Goal: Task Accomplishment & Management: Manage account settings

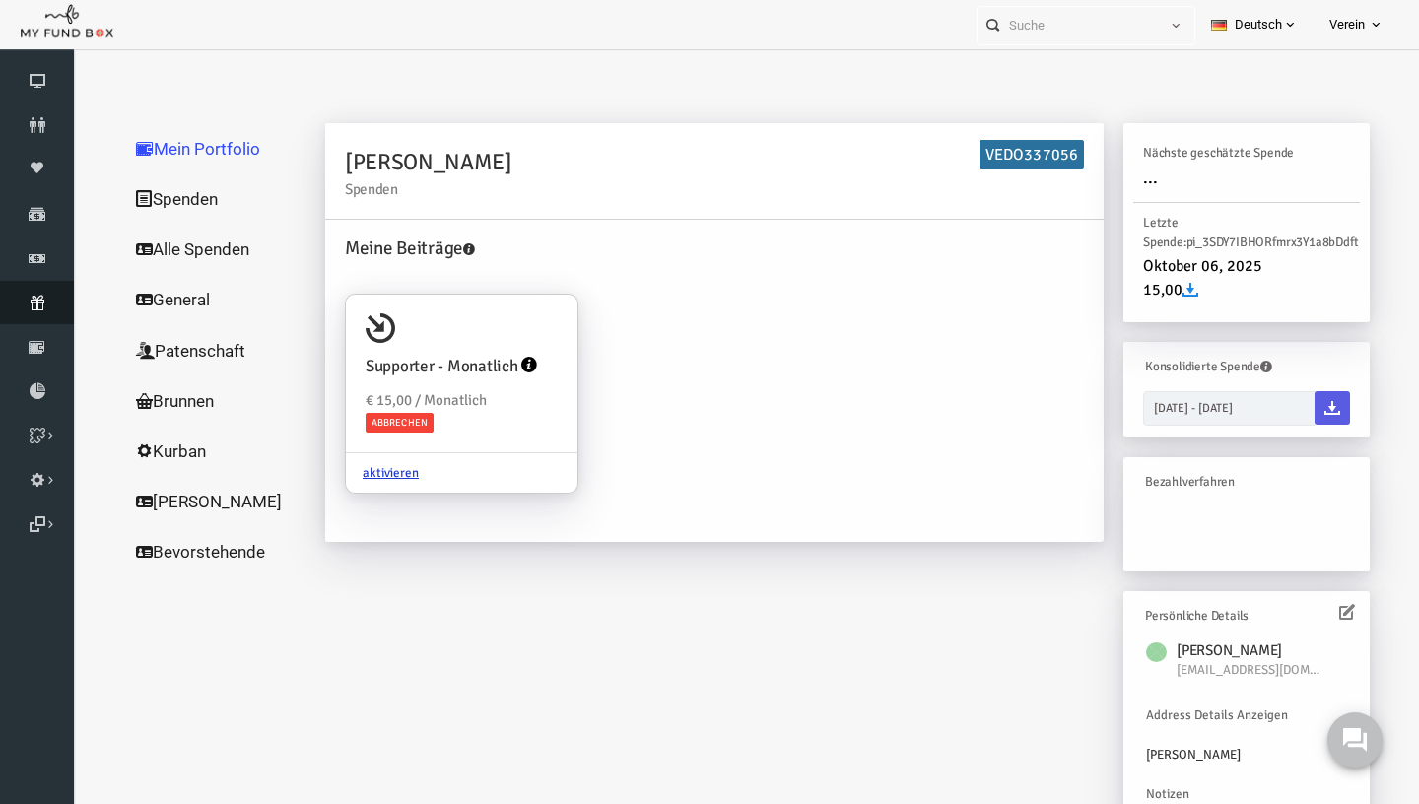
click at [41, 315] on link "Abonnement" at bounding box center [37, 302] width 74 height 43
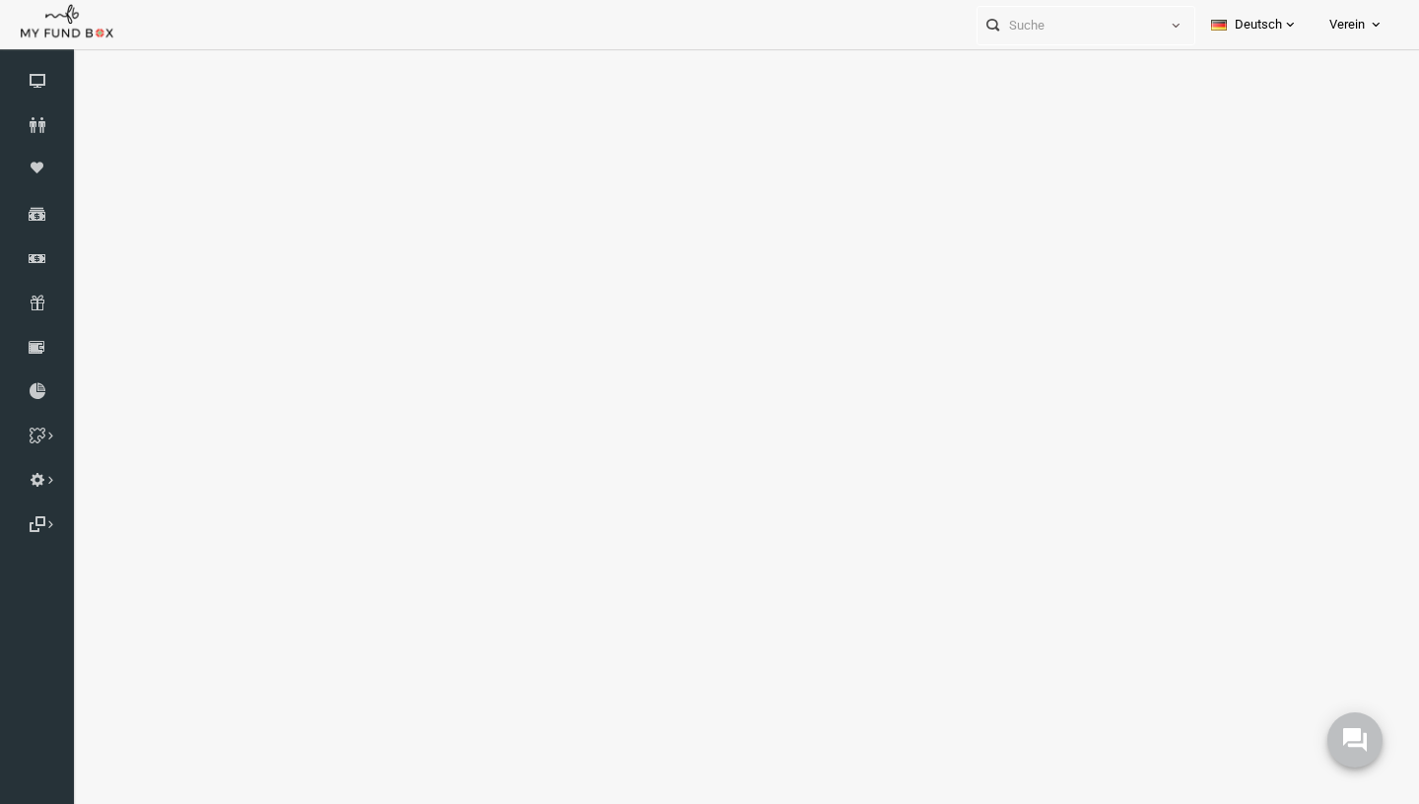
select select "100"
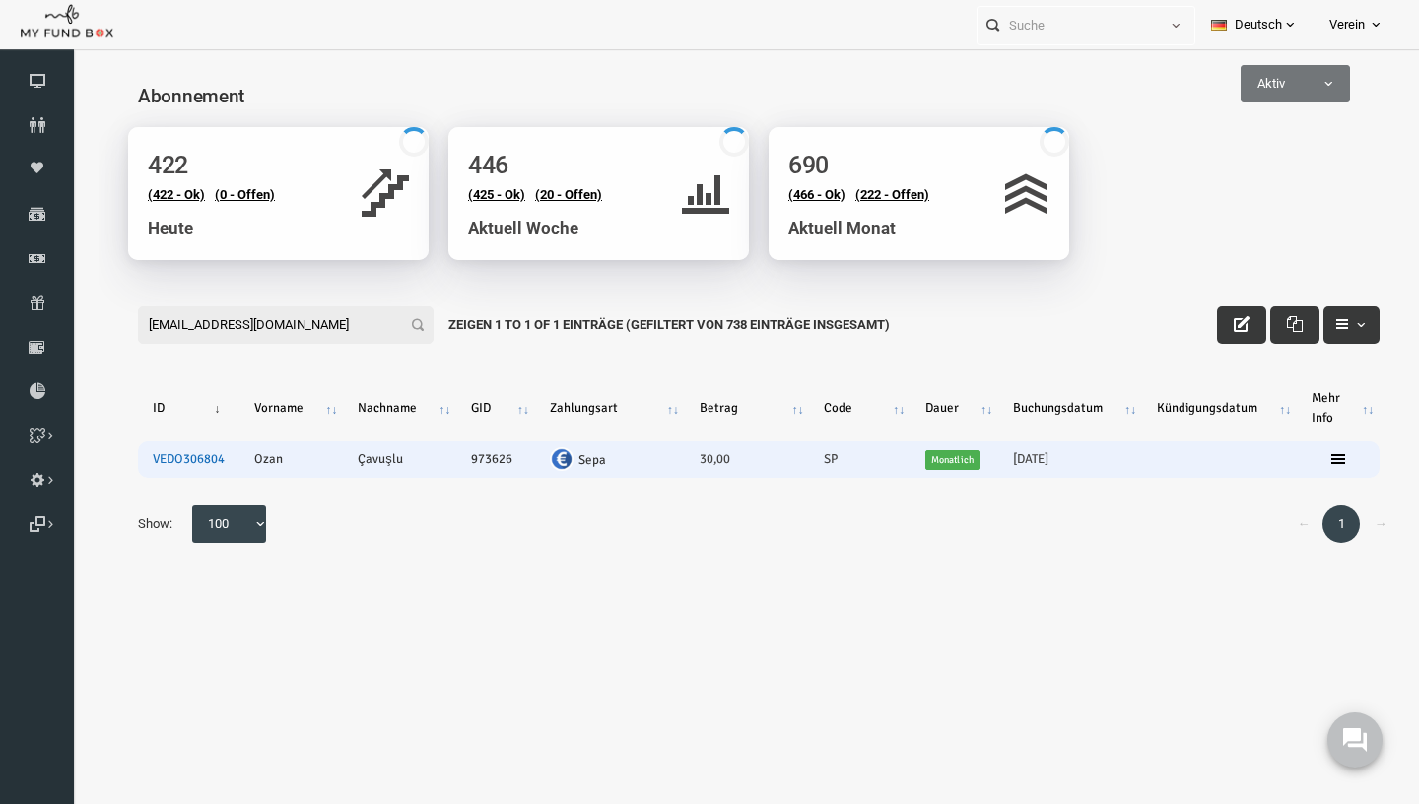
type input "Ozan.cavuslu@outlook.de"
click at [187, 463] on link "VEDO306804" at bounding box center [161, 459] width 72 height 16
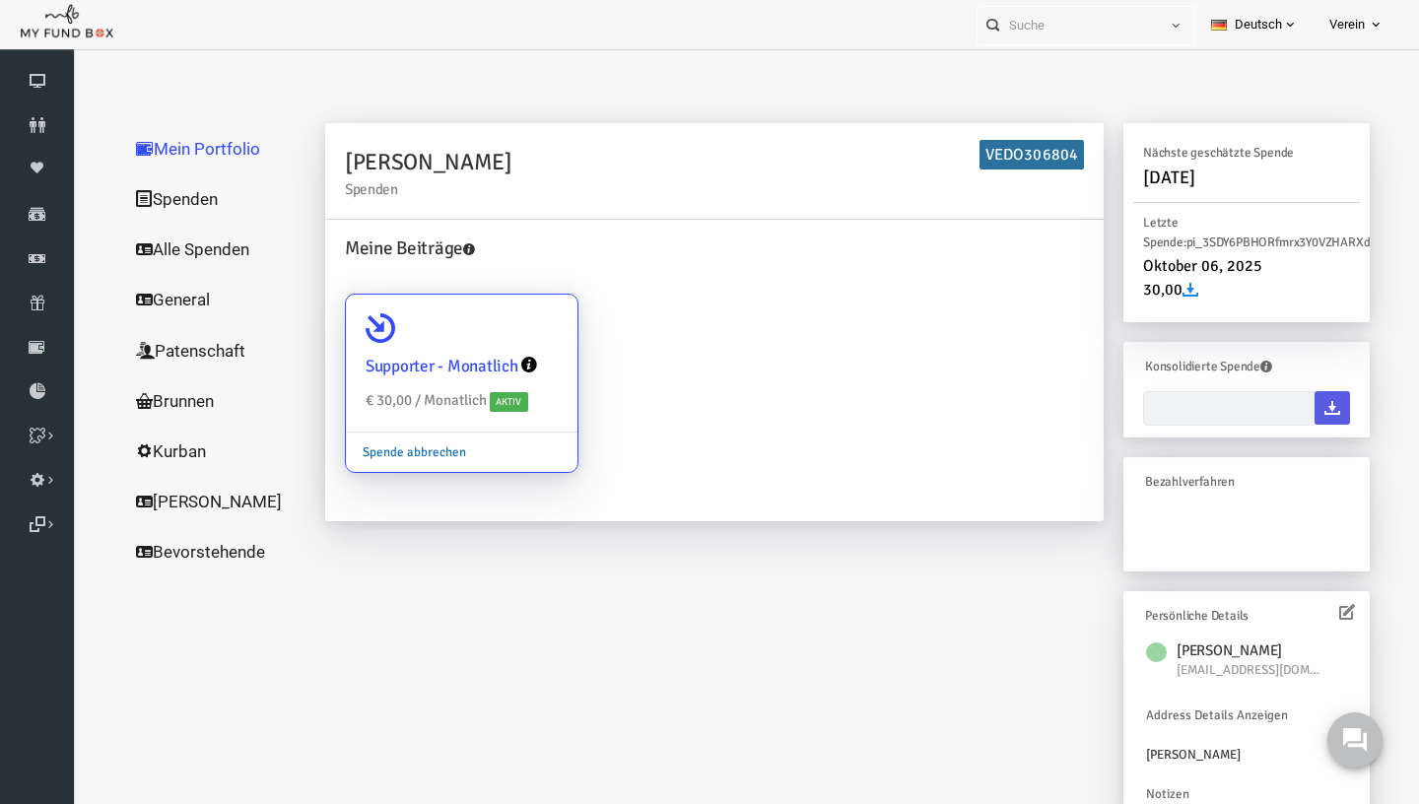
click at [384, 453] on link "Spende abbrechen" at bounding box center [386, 452] width 137 height 37
click at [506, 342] on input "Supporter - Monatlich € 30,00 / Monatlich Aktiv Spende abbrechen" at bounding box center [525, 322] width 39 height 39
radio input "true"
click at [394, 450] on link "Spende abbrechen" at bounding box center [386, 452] width 137 height 37
click at [506, 342] on input "Supporter - Monatlich € 30,00 / Monatlich Aktiv Spende abbrechen" at bounding box center [525, 322] width 39 height 39
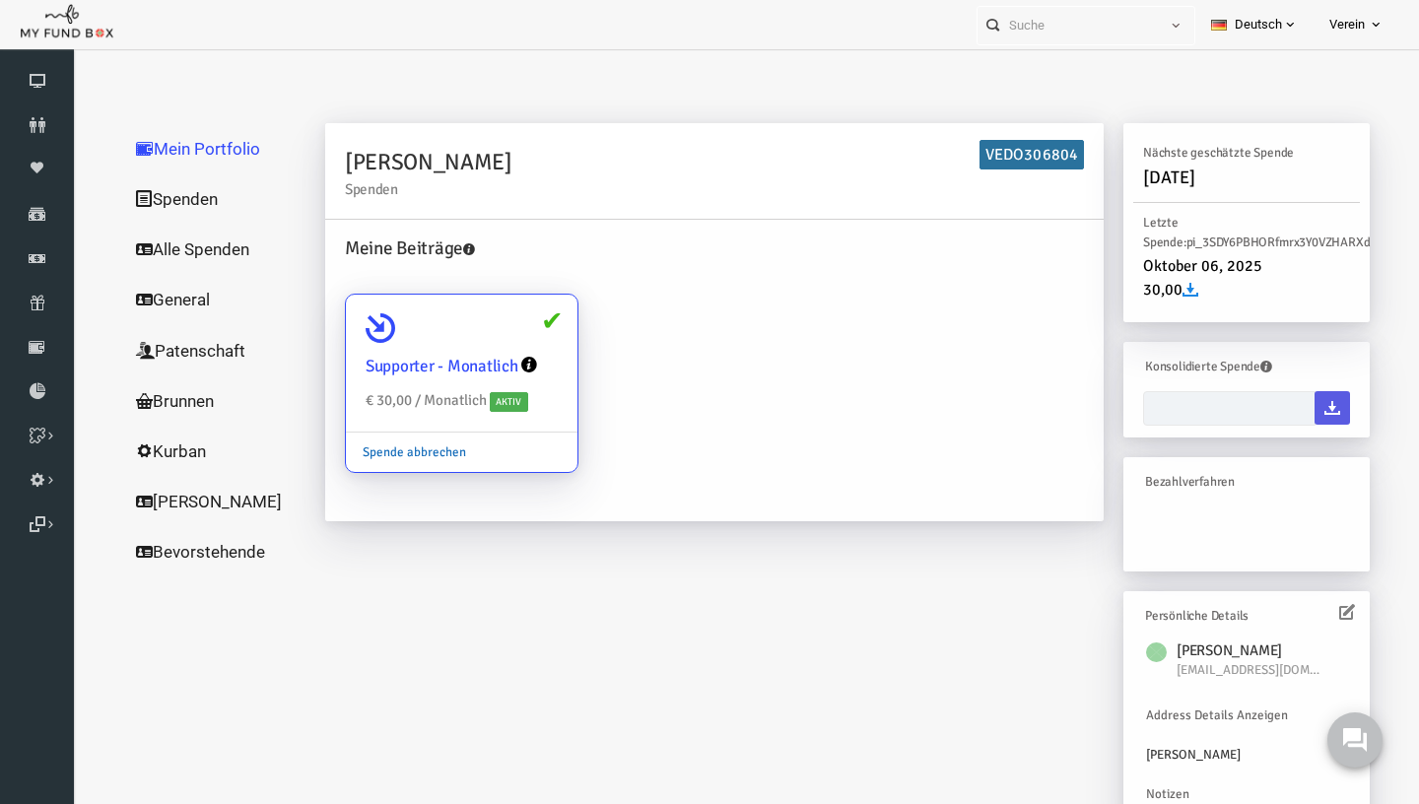
click at [408, 452] on link "Spende abbrechen" at bounding box center [386, 452] width 137 height 37
click at [506, 342] on input "Supporter - Monatlich € 30,00 / Monatlich Aktiv Spende abbrechen" at bounding box center [525, 322] width 39 height 39
click at [392, 454] on link "Spende abbrechen" at bounding box center [386, 452] width 137 height 37
click at [506, 342] on input "Supporter - Monatlich € 30,00 / Monatlich Aktiv Spende abbrechen" at bounding box center [525, 322] width 39 height 39
radio input "true"
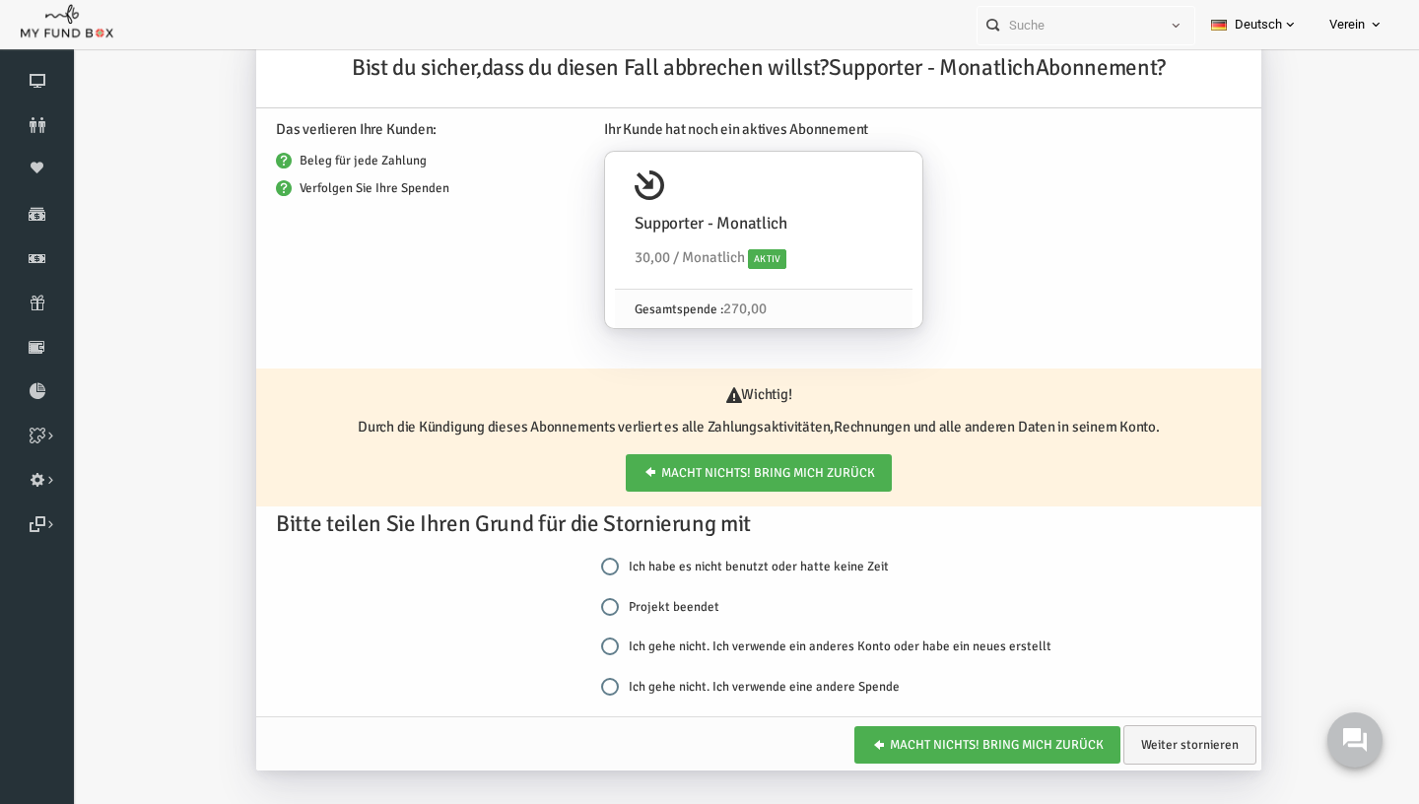
scroll to position [65, 0]
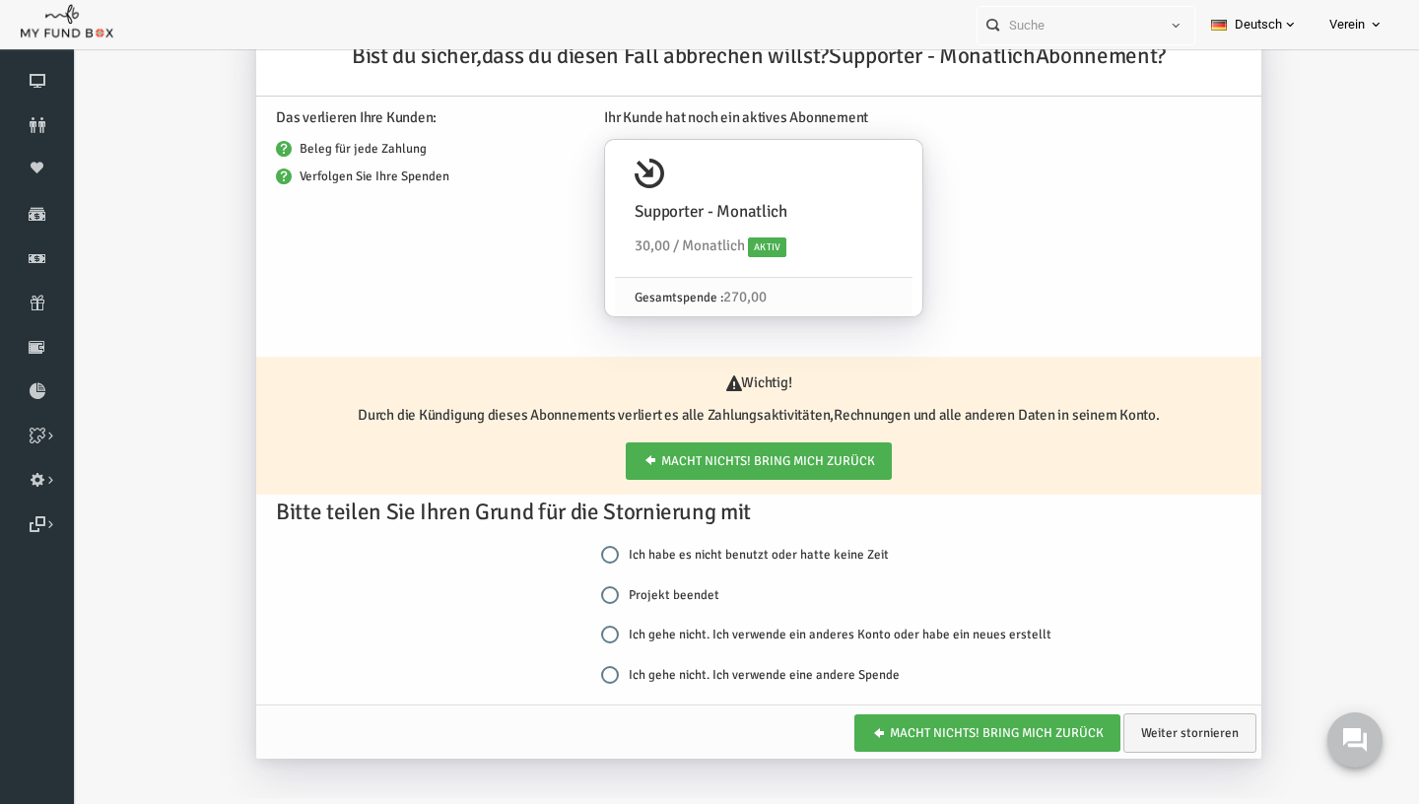
click at [600, 588] on label "Projekt beendet" at bounding box center [633, 595] width 118 height 20
click at [591, 588] on input "Projekt beendet" at bounding box center [583, 595] width 18 height 18
radio input "true"
click at [1140, 725] on link "Weiter stornieren" at bounding box center [1162, 732] width 133 height 39
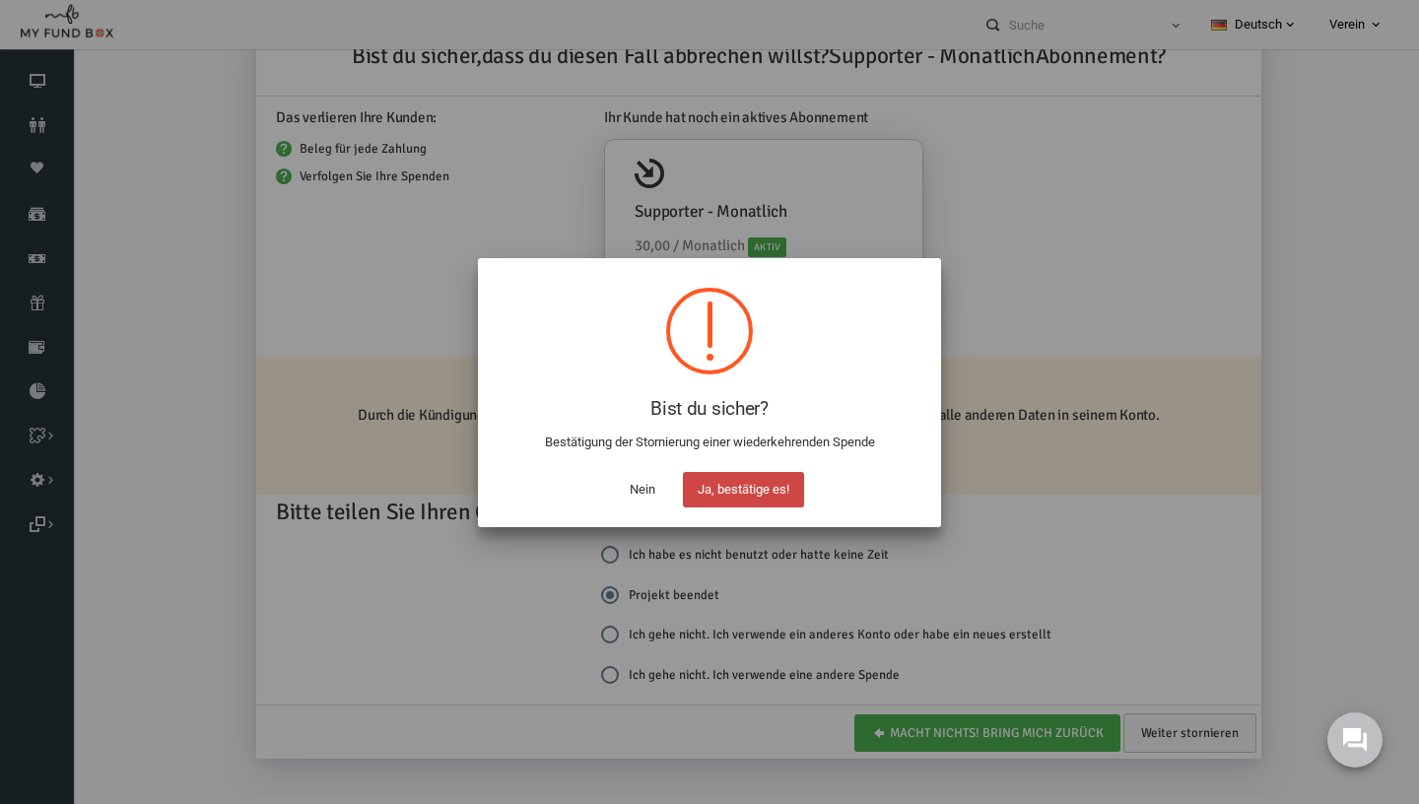
click at [766, 487] on button "Ja, bestätige es!" at bounding box center [743, 489] width 121 height 35
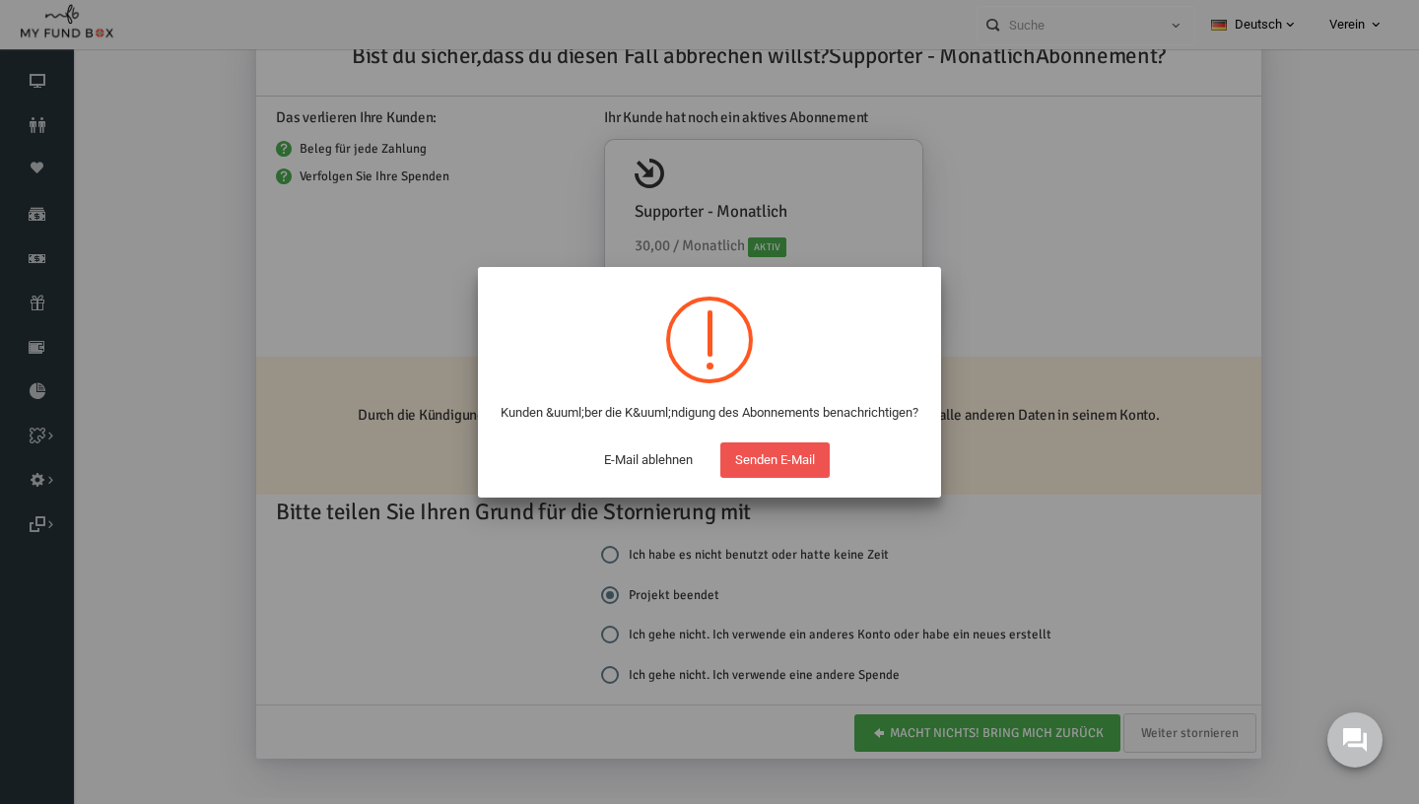
click at [782, 478] on button "Senden E-Mail" at bounding box center [774, 459] width 109 height 35
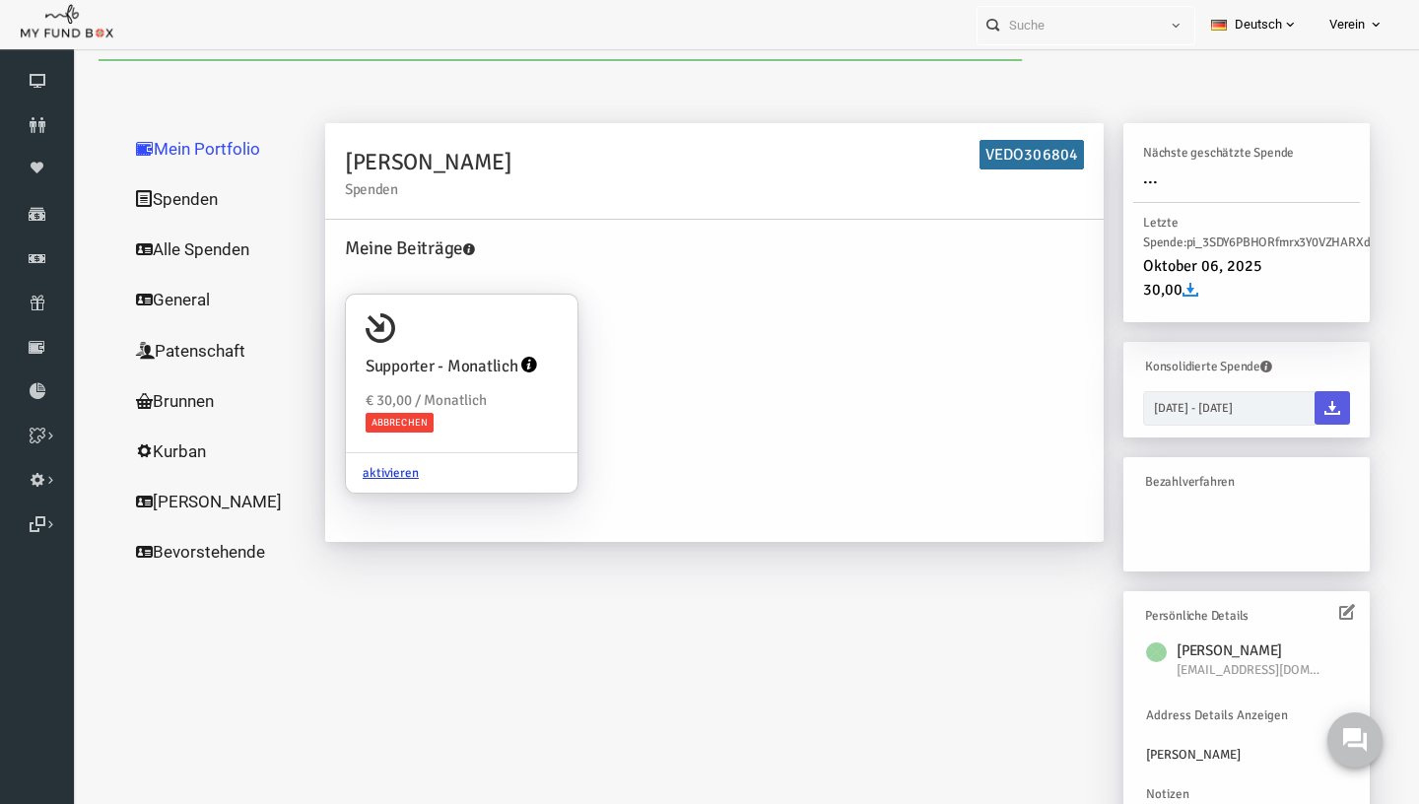
scroll to position [0, 0]
